Goal: Check status: Check status

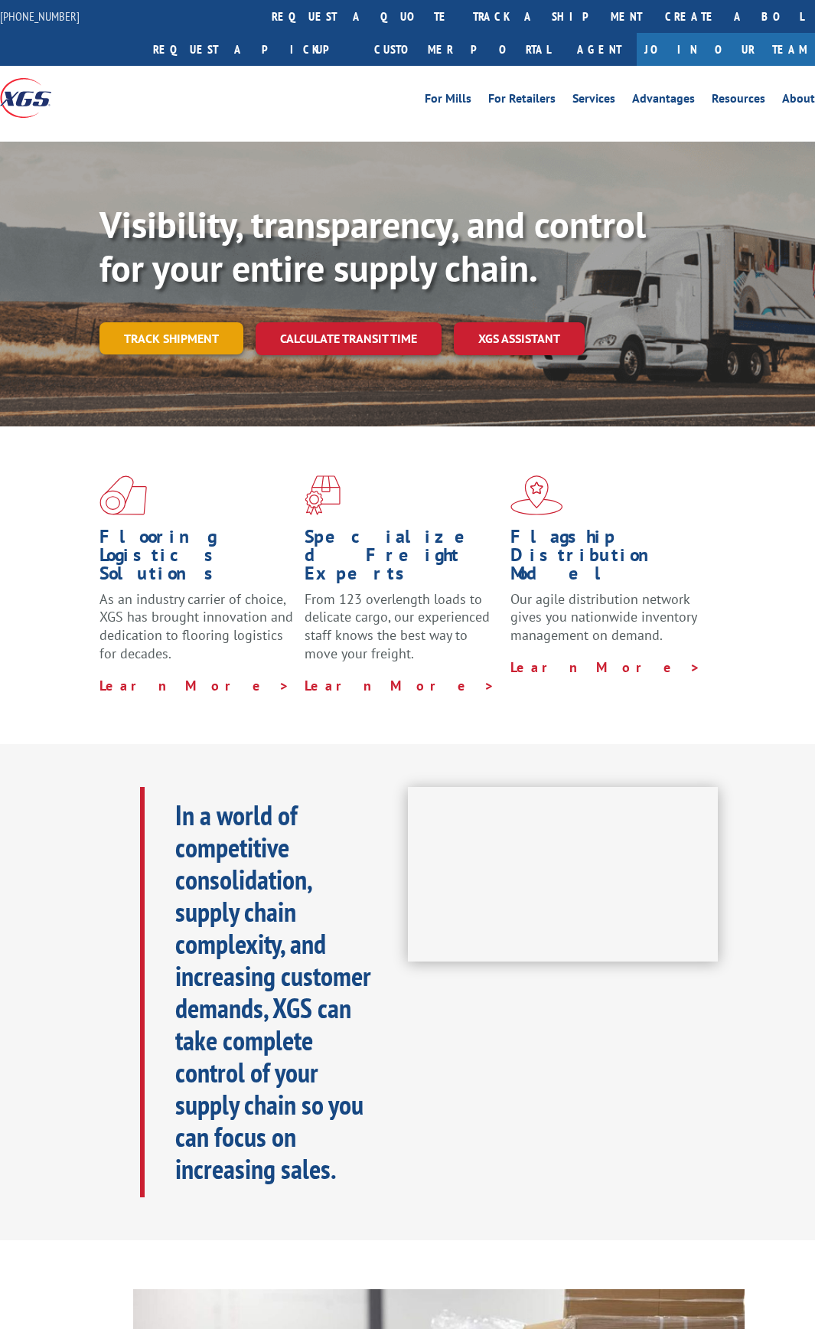
click at [202, 332] on link "Track shipment" at bounding box center [172, 338] width 144 height 32
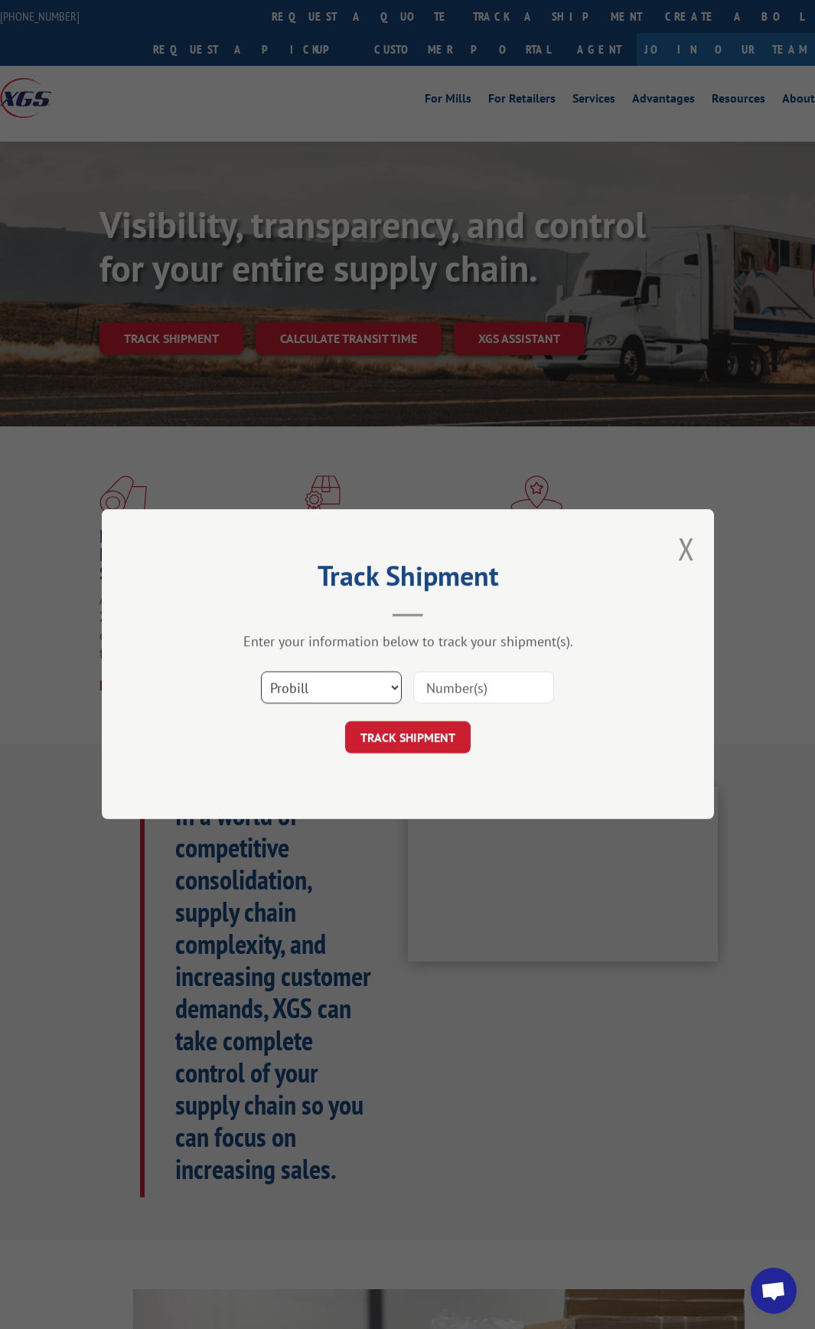
click at [387, 685] on select "Select category... Probill BOL PO" at bounding box center [331, 688] width 141 height 32
select select "po"
click at [261, 672] on select "Select category... Probill BOL PO" at bounding box center [331, 688] width 141 height 32
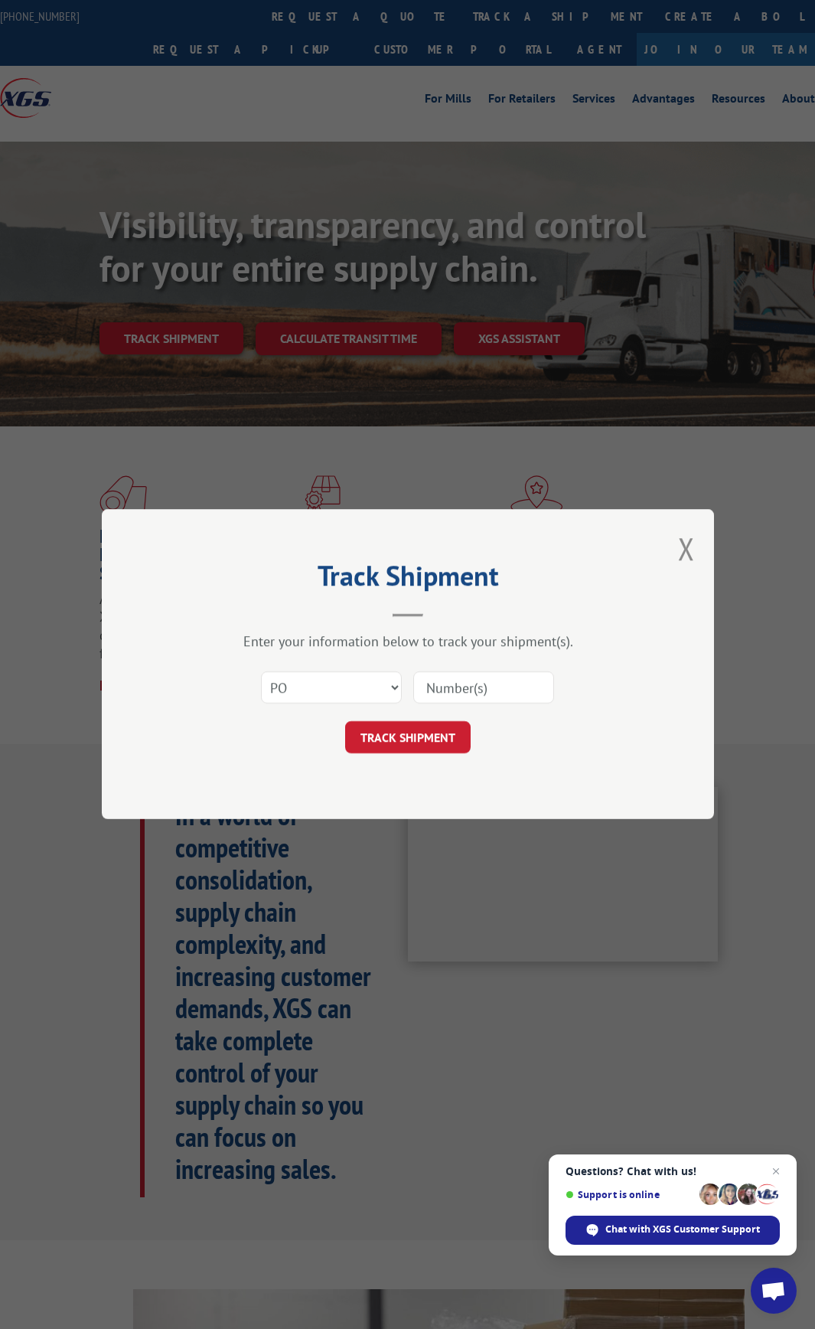
click at [485, 693] on input at bounding box center [483, 688] width 141 height 32
paste input "19416MW"
type input "19416MW"
click at [406, 742] on button "TRACK SHIPMENT" at bounding box center [408, 738] width 126 height 32
